Goal: Information Seeking & Learning: Find specific fact

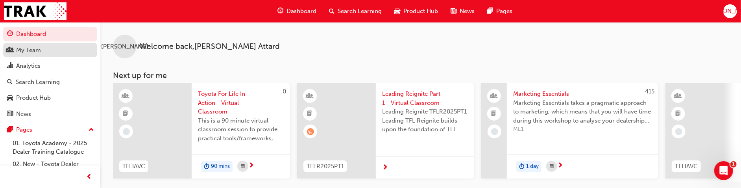
click at [40, 48] on div "My Team" at bounding box center [28, 50] width 25 height 9
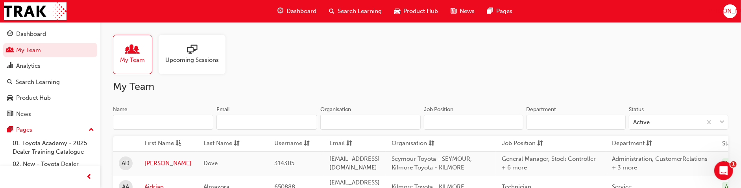
drag, startPoint x: 137, startPoint y: 50, endPoint x: 158, endPoint y: 50, distance: 21.2
click at [137, 50] on span "people-icon" at bounding box center [132, 49] width 10 height 11
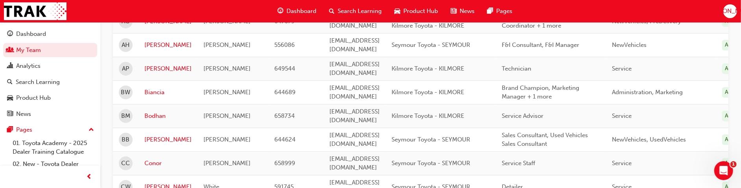
scroll to position [175, 0]
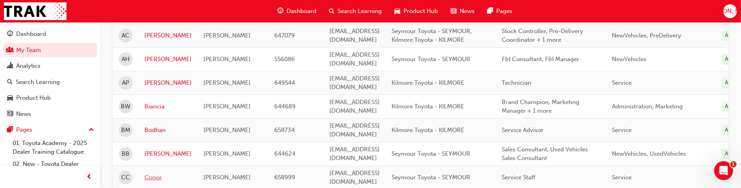
drag, startPoint x: 151, startPoint y: 157, endPoint x: 157, endPoint y: 154, distance: 5.8
click at [151, 173] on link "Conor" at bounding box center [167, 177] width 47 height 9
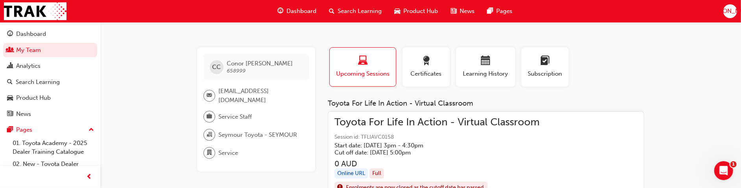
click at [422, 123] on span "Toyota For Life In Action - Virtual Classroom" at bounding box center [436, 122] width 205 height 9
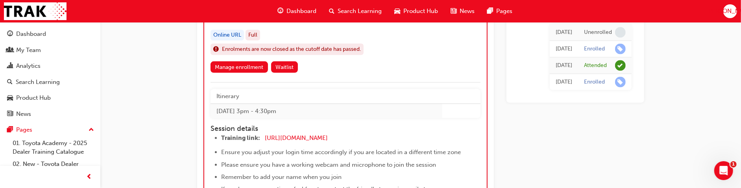
scroll to position [924, 0]
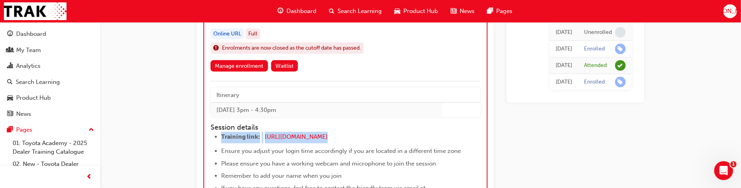
drag, startPoint x: 358, startPoint y: 135, endPoint x: 210, endPoint y: 132, distance: 148.7
click at [210, 132] on ul "Training link: [URL][DOMAIN_NAME] ​ Ensure you adjust your login time according…" at bounding box center [338, 167] width 256 height 70
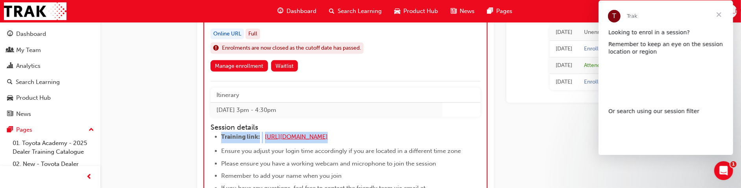
scroll to position [0, 0]
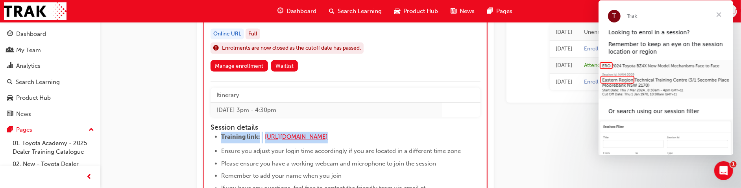
copy li "Training link: [URL][DOMAIN_NAME]"
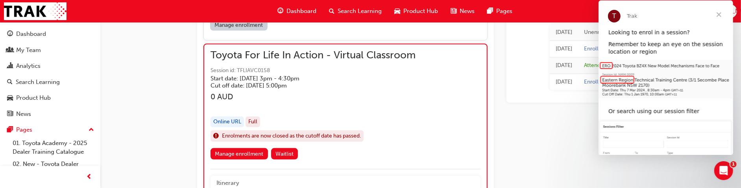
scroll to position [924, 0]
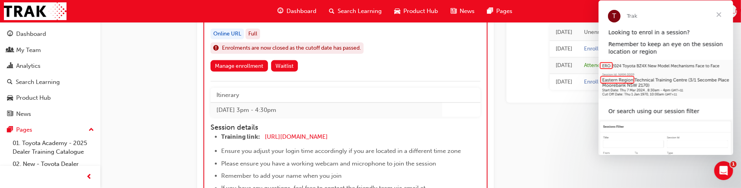
drag, startPoint x: 360, startPoint y: 136, endPoint x: 366, endPoint y: 135, distance: 6.0
click at [363, 136] on li "Training link: [URL][DOMAIN_NAME] ​" at bounding box center [343, 137] width 245 height 11
click at [349, 134] on li "Training link: [URL][DOMAIN_NAME] ​" at bounding box center [343, 137] width 245 height 11
